Goal: Transaction & Acquisition: Purchase product/service

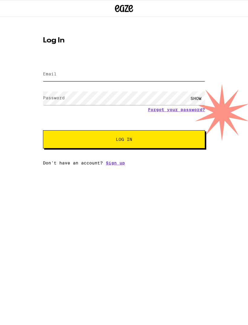
click at [100, 77] on input "Email" at bounding box center [124, 74] width 162 height 14
type input "r"
